Goal: Check status: Check status

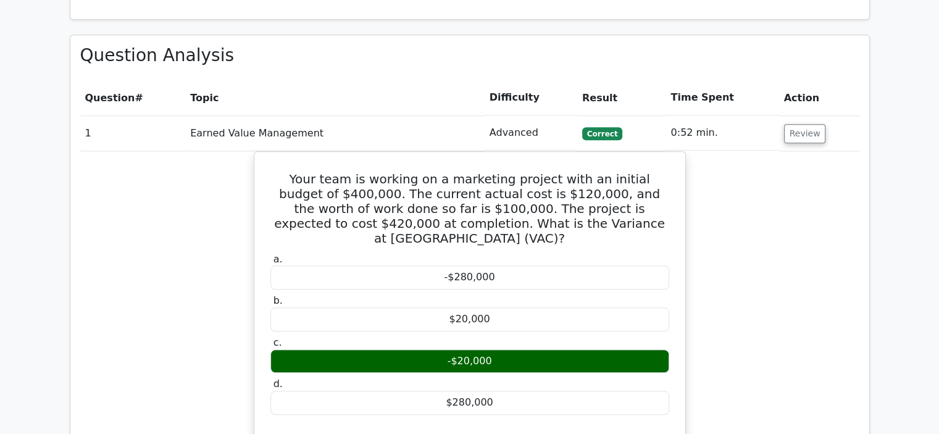
scroll to position [1191, 0]
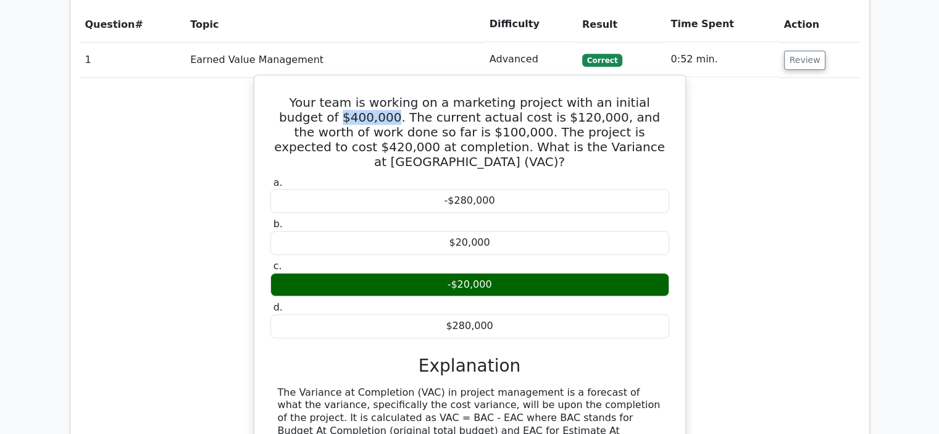
drag, startPoint x: 331, startPoint y: 66, endPoint x: 280, endPoint y: 72, distance: 50.9
click at [280, 95] on h5 "Your team is working on a marketing project with an initial budget of $400,000.…" at bounding box center [469, 132] width 401 height 74
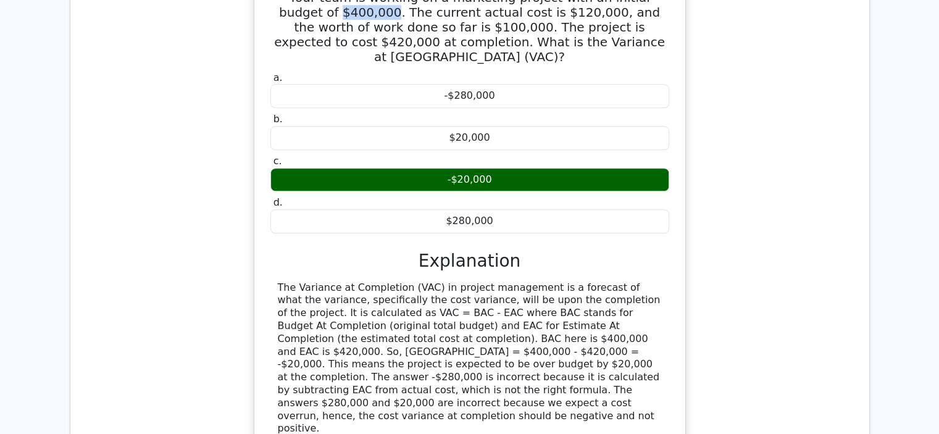
scroll to position [1296, 0]
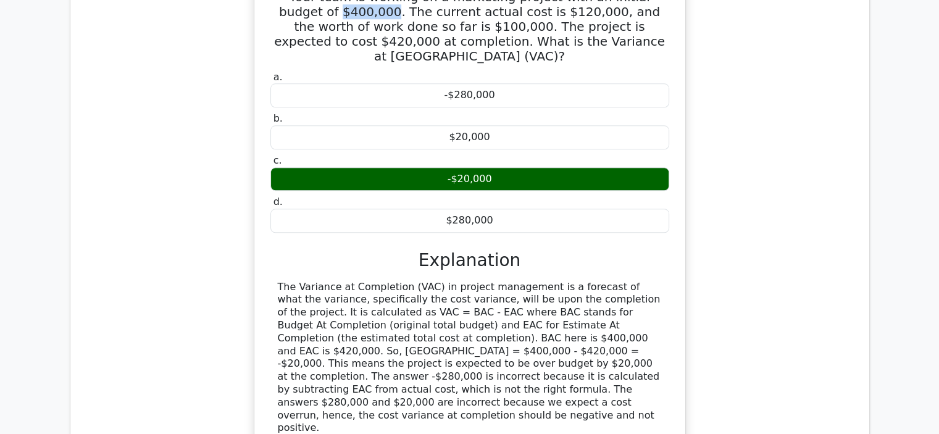
drag, startPoint x: 436, startPoint y: 340, endPoint x: 277, endPoint y: 223, distance: 197.4
click at [278, 281] on div "The Variance at Completion (VAC) in project management is a forecast of what th…" at bounding box center [470, 358] width 384 height 154
click at [279, 281] on div "The Variance at Completion (VAC) in project management is a forecast of what th…" at bounding box center [470, 358] width 384 height 154
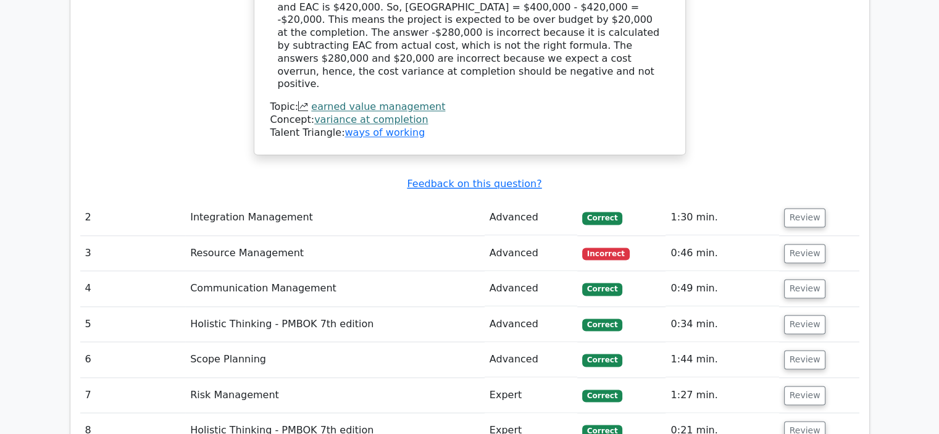
scroll to position [1640, 0]
click at [804, 244] on button "Review" at bounding box center [805, 253] width 42 height 19
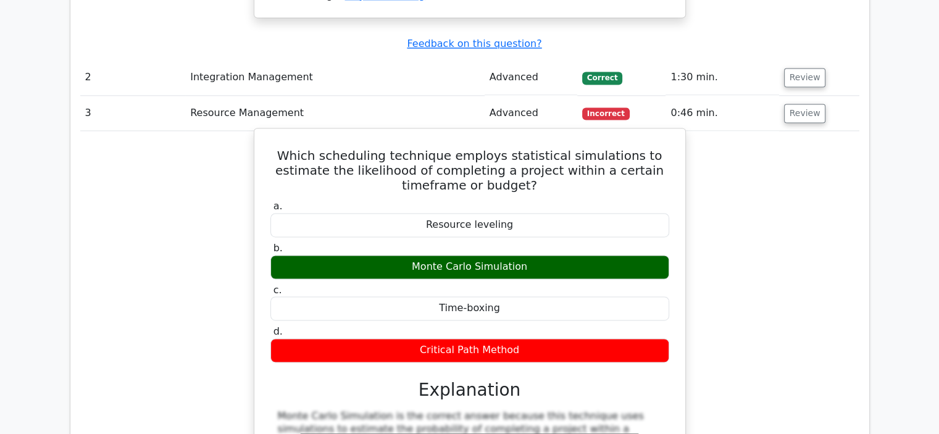
scroll to position [1790, 0]
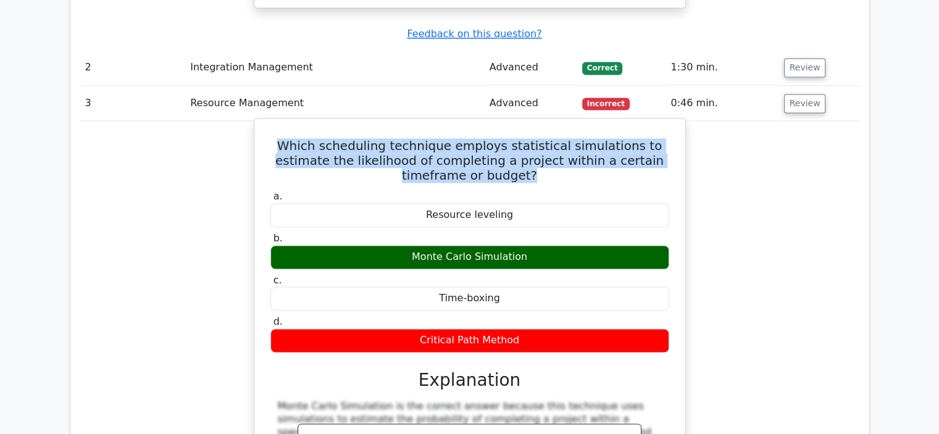
drag, startPoint x: 496, startPoint y: 82, endPoint x: 269, endPoint y: 62, distance: 228.2
click at [269, 138] on h5 "Which scheduling technique employs statistical simulations to estimate the like…" at bounding box center [469, 160] width 401 height 44
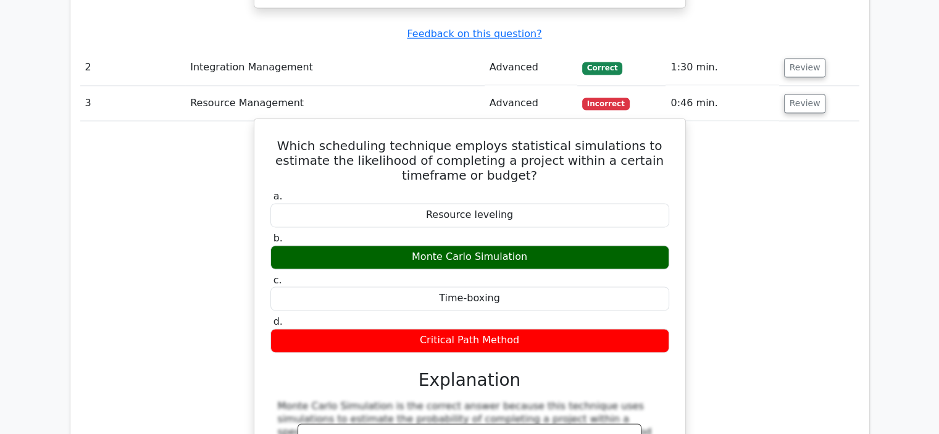
click at [299, 124] on div "Which scheduling technique employs statistical simulations to estimate the like…" at bounding box center [469, 381] width 421 height 515
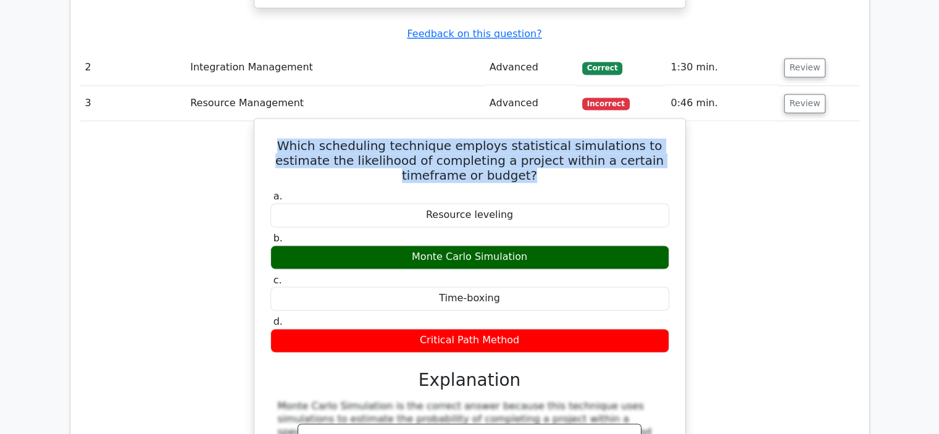
drag, startPoint x: 490, startPoint y: 83, endPoint x: 264, endPoint y: 53, distance: 228.7
click at [264, 124] on div "Which scheduling technique employs statistical simulations to estimate the like…" at bounding box center [469, 381] width 421 height 515
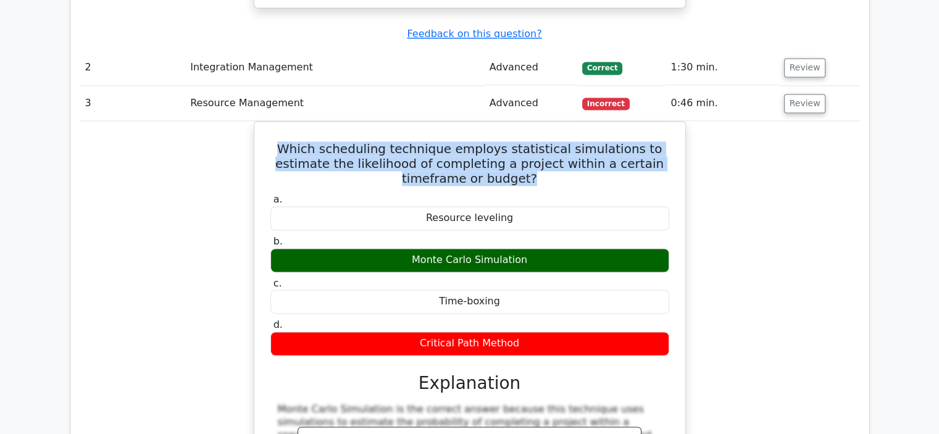
click at [192, 121] on div "Which scheduling technique employs statistical simulations to estimate the like…" at bounding box center [469, 391] width 779 height 541
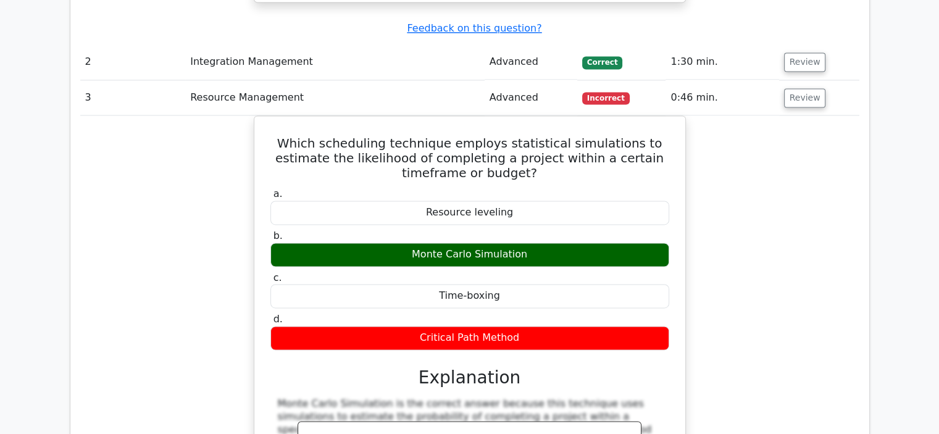
scroll to position [1795, 0]
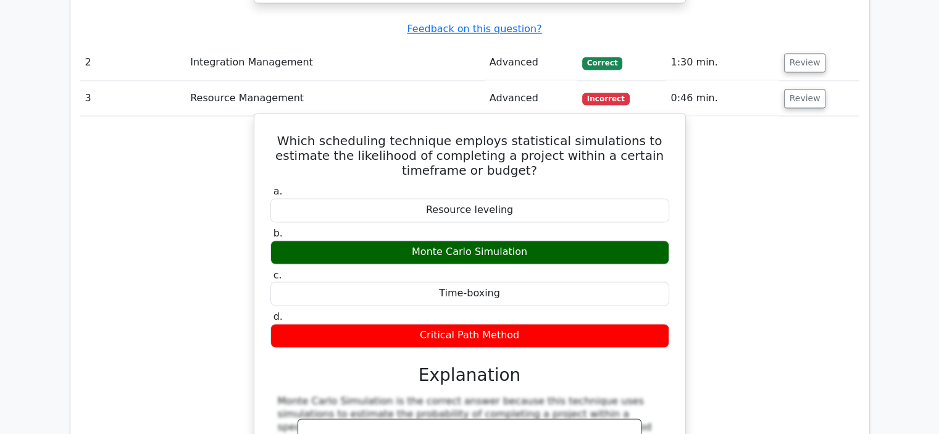
drag, startPoint x: 518, startPoint y: 247, endPoint x: 264, endPoint y: 50, distance: 321.3
click at [264, 119] on div "Which scheduling technique employs statistical simulations to estimate the like…" at bounding box center [469, 376] width 421 height 515
copy div "Which scheduling technique employs statistical simulations to estimate the like…"
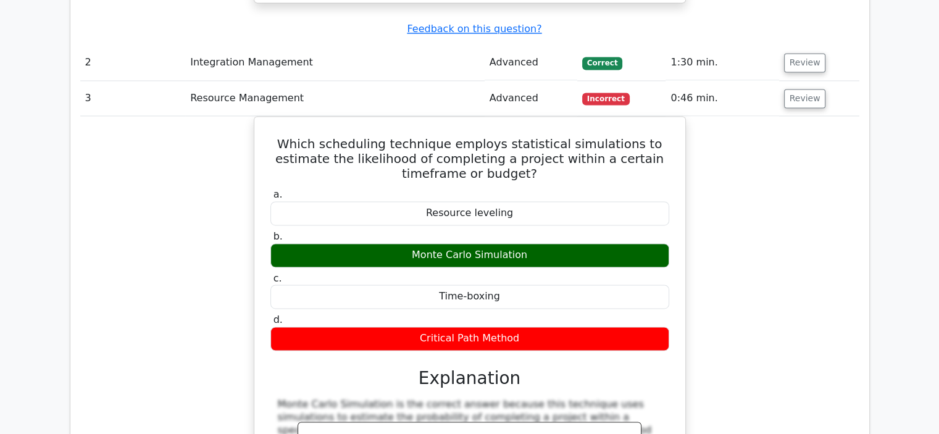
click at [129, 130] on div "Which scheduling technique employs statistical simulations to estimate the like…" at bounding box center [469, 386] width 779 height 541
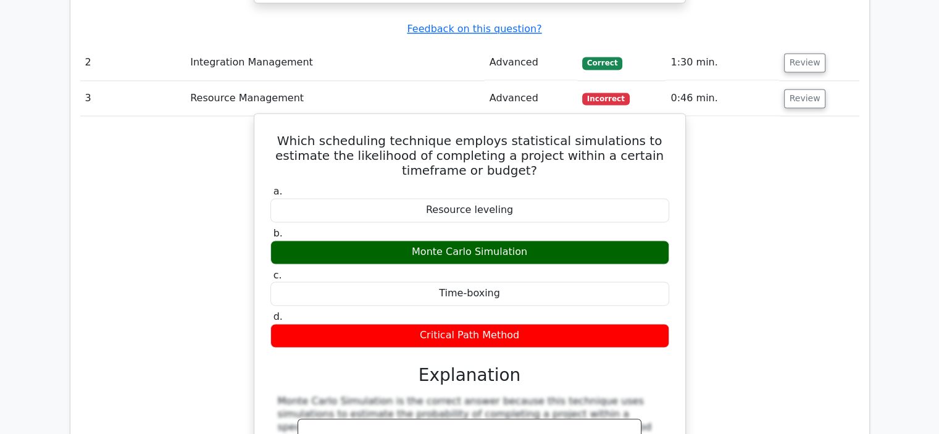
scroll to position [1961, 0]
